Goal: Task Accomplishment & Management: Manage account settings

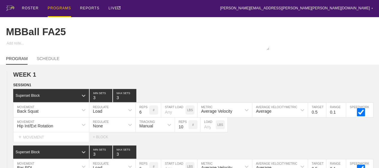
click at [58, 8] on div "PROGRAMS" at bounding box center [59, 8] width 23 height 17
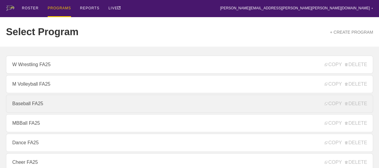
click at [31, 112] on link "Baseball FA25" at bounding box center [189, 103] width 367 height 18
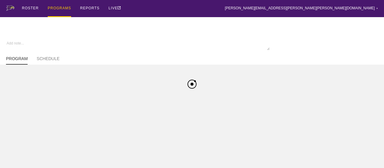
type textarea "x"
type input "Baseball FA25"
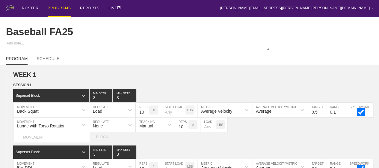
click at [56, 7] on div "PROGRAMS" at bounding box center [59, 8] width 23 height 17
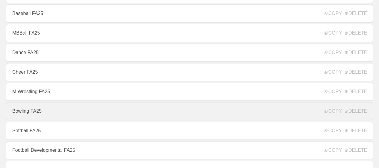
scroll to position [180, 0]
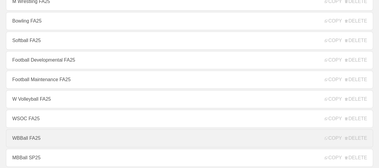
click at [36, 139] on link "WBBall FA25" at bounding box center [189, 138] width 367 height 18
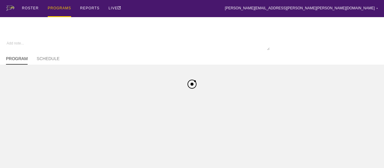
type textarea "x"
type input "WBBall FA25"
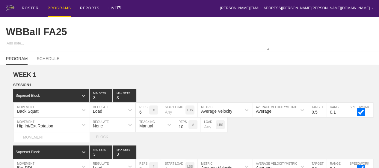
click at [58, 7] on div "PROGRAMS" at bounding box center [59, 8] width 23 height 17
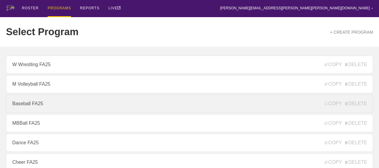
click at [34, 105] on link "Baseball FA25" at bounding box center [189, 103] width 367 height 18
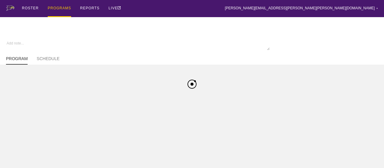
type textarea "x"
type input "Baseball FA25"
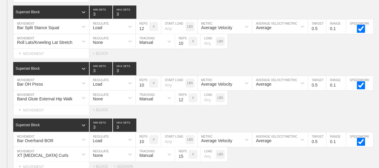
scroll to position [364, 0]
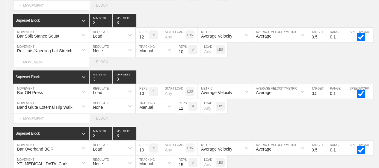
click at [303, 65] on div "Select... MOVEMENT + MOVEMENT + BLOCK" at bounding box center [189, 62] width 379 height 10
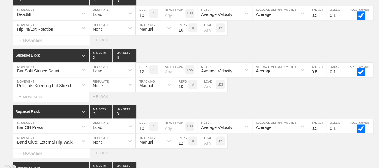
scroll to position [346, 0]
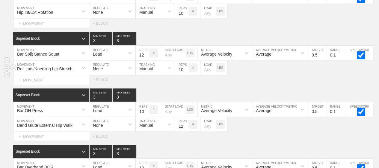
click at [261, 75] on div "Roll Lats/Kneeling Lat Stretch MOVEMENT None REGULATE Manual TRACKING 10 REPS #…" at bounding box center [189, 67] width 379 height 15
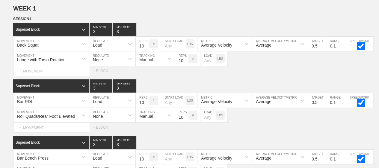
scroll to position [0, 0]
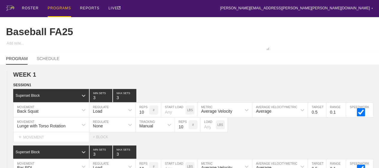
click at [59, 11] on div "PROGRAMS" at bounding box center [59, 8] width 23 height 17
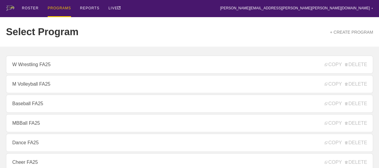
click at [201, 11] on div "ROSTER PROGRAMS REPORTS LIVE [PERSON_NAME][EMAIL_ADDRESS][PERSON_NAME][PERSON_N…" at bounding box center [189, 8] width 367 height 17
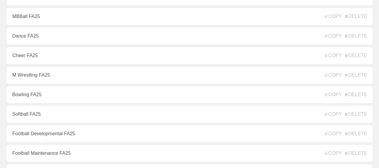
scroll to position [108, 0]
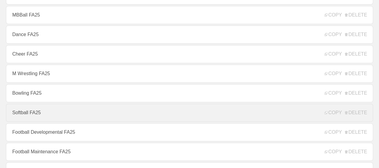
click at [186, 107] on link "Softball FA25" at bounding box center [189, 112] width 367 height 18
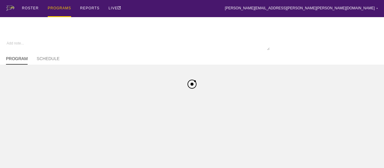
type textarea "x"
type input "Softball FA25"
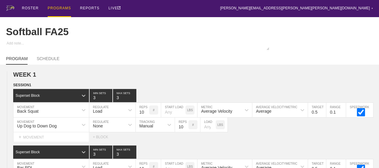
click at [186, 107] on div "LBS" at bounding box center [192, 110] width 12 height 14
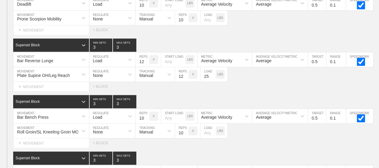
scroll to position [352, 0]
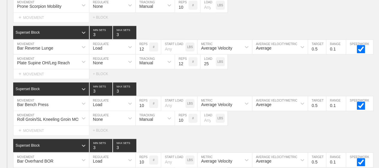
click at [260, 79] on div "Select... MOVEMENT + MOVEMENT + BLOCK" at bounding box center [189, 74] width 379 height 10
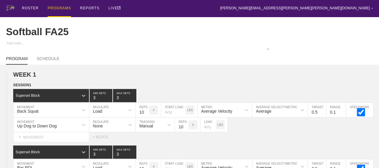
click at [58, 4] on div "PROGRAMS" at bounding box center [59, 8] width 23 height 17
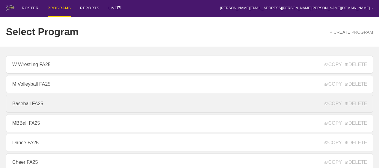
click at [50, 111] on link "Baseball FA25" at bounding box center [189, 103] width 367 height 18
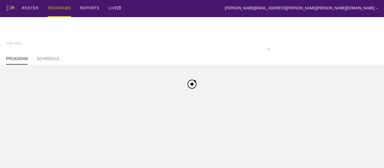
type textarea "x"
type input "Baseball FA25"
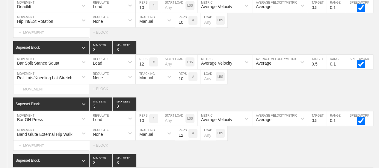
scroll to position [336, 0]
